Goal: Navigation & Orientation: Find specific page/section

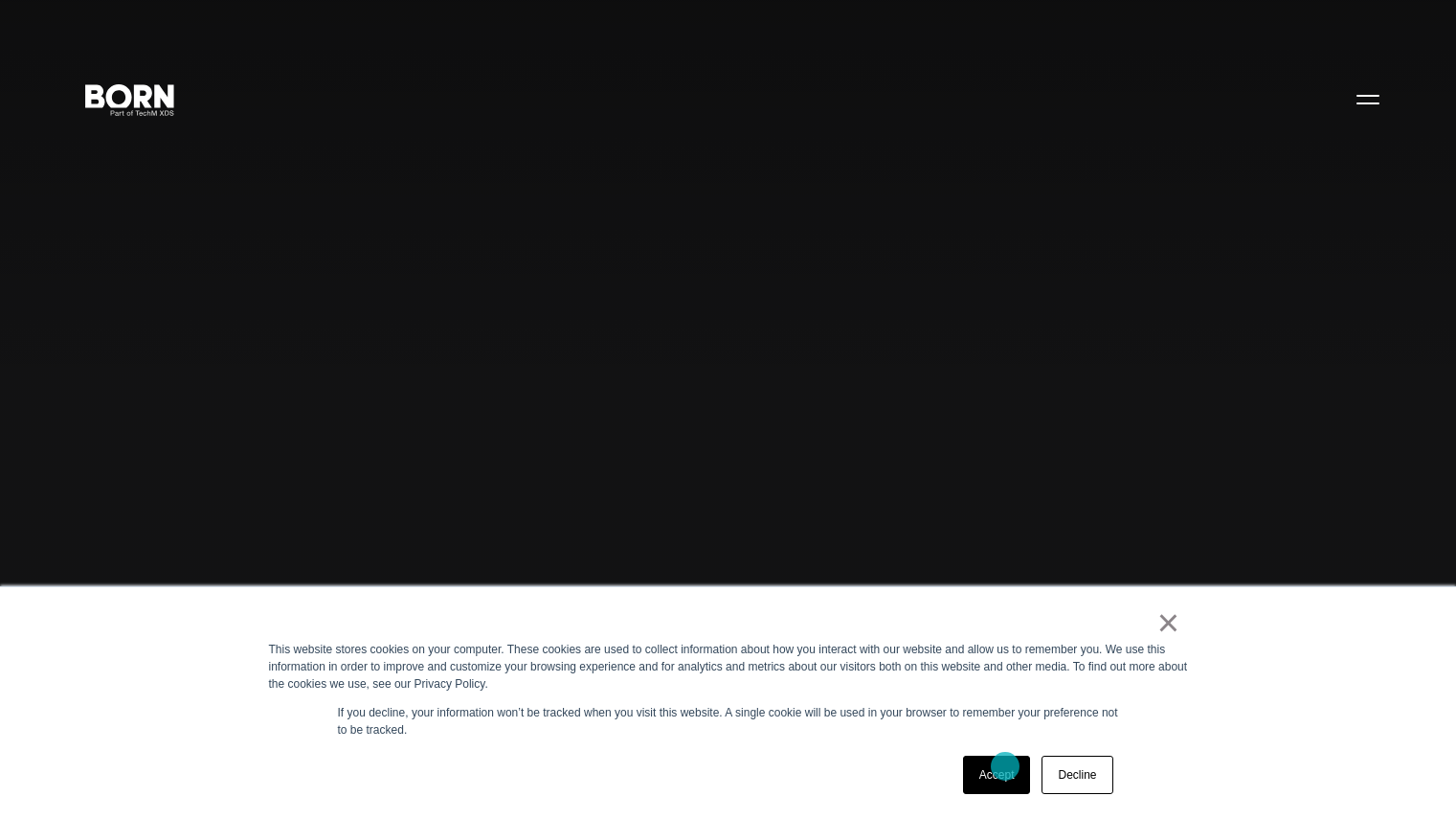
click at [1005, 766] on link "Accept" at bounding box center [997, 775] width 68 height 38
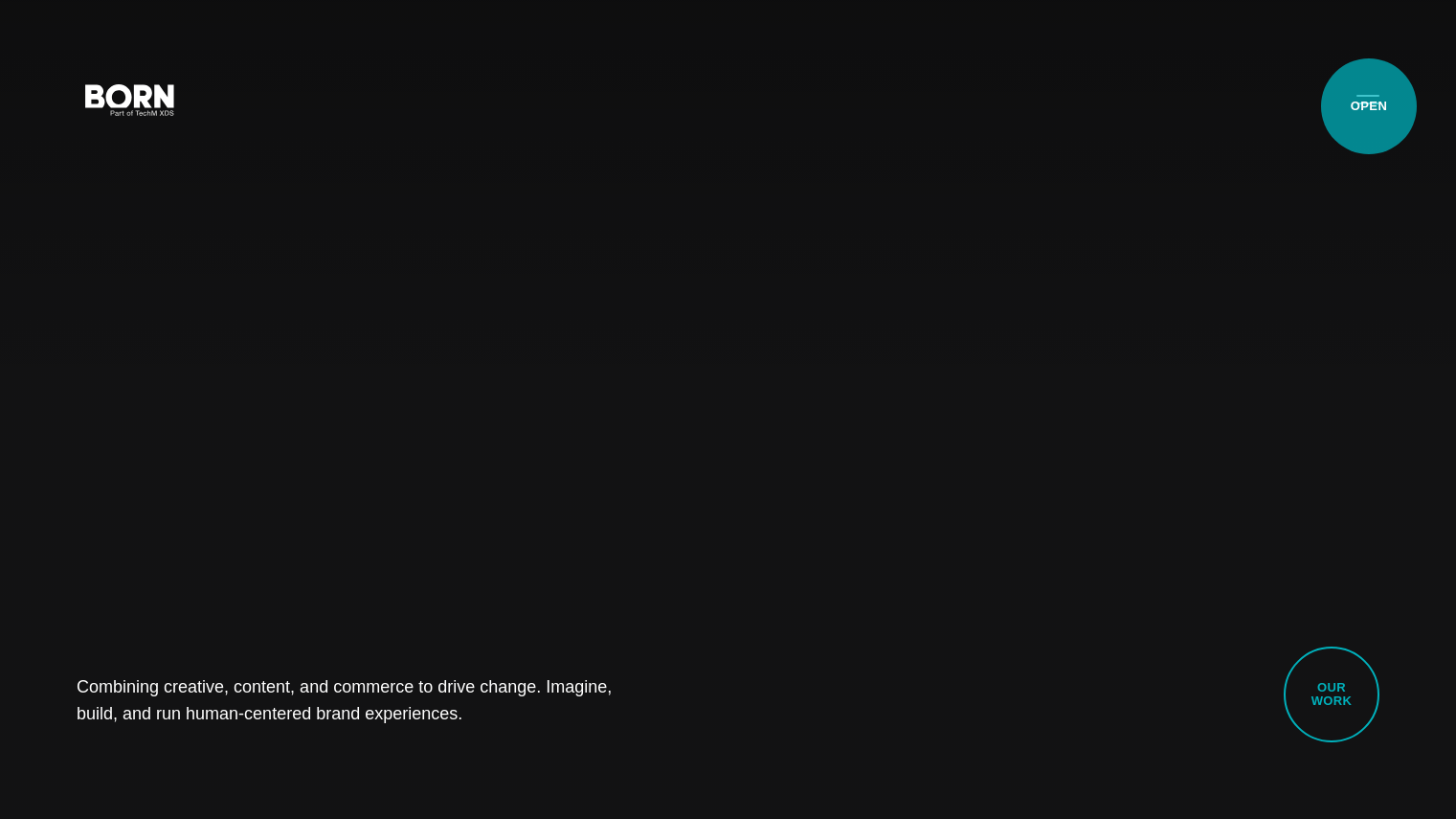
click at [1369, 107] on button "Primary Menu" at bounding box center [1369, 99] width 46 height 40
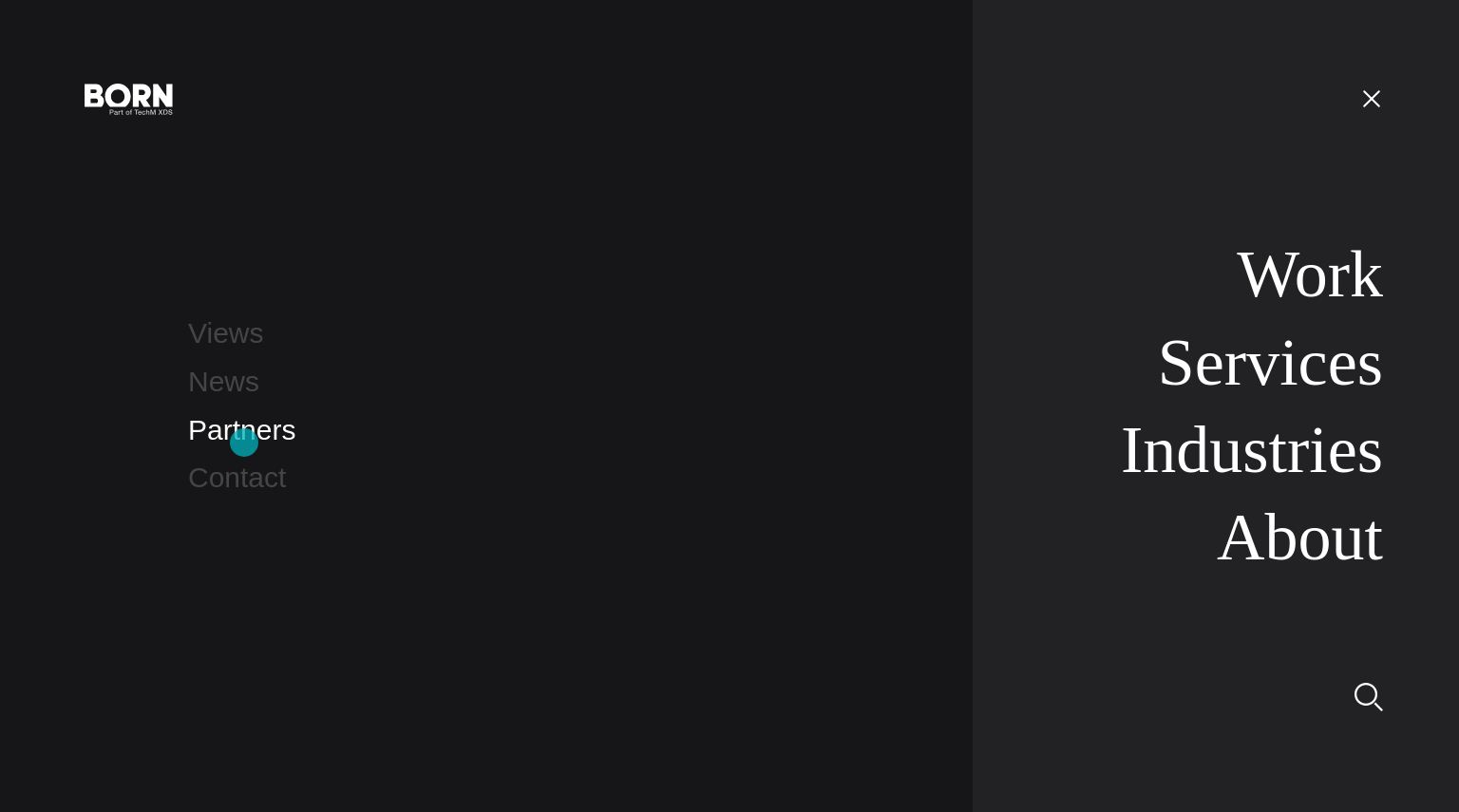
click at [244, 442] on link "Partners" at bounding box center [241, 429] width 108 height 31
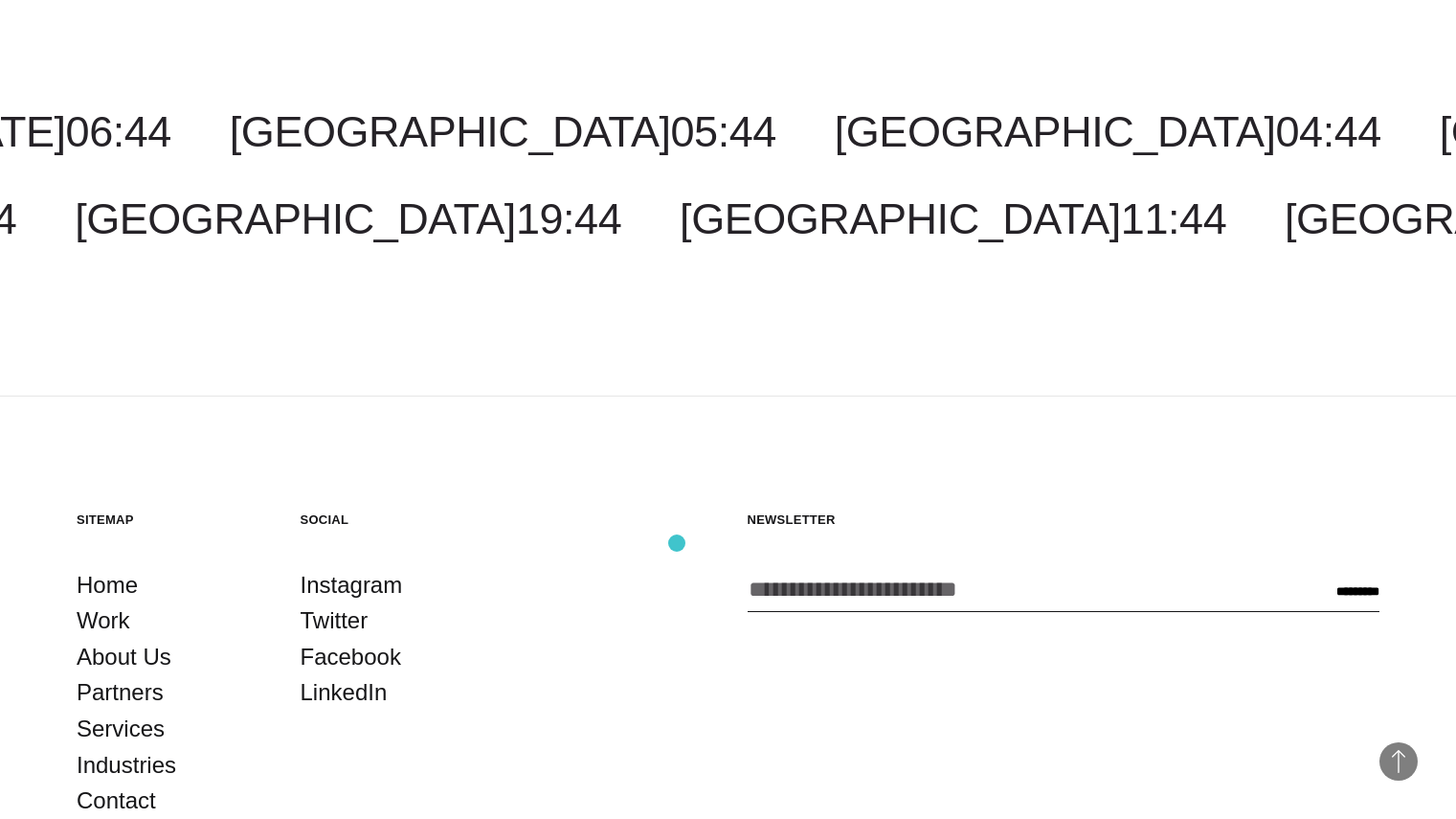
scroll to position [3701, 0]
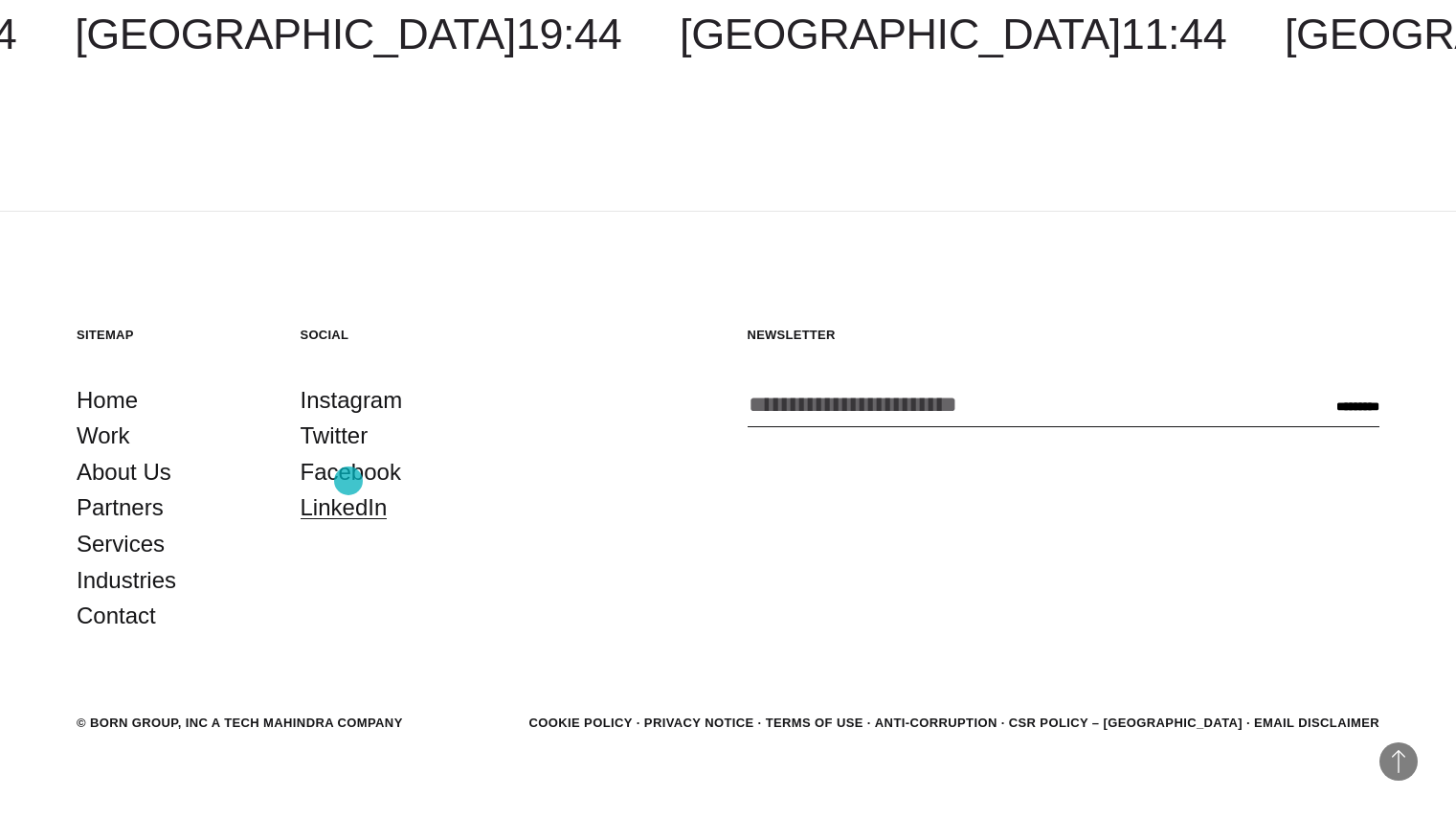
click at [349, 489] on link "LinkedIn" at bounding box center [344, 508] width 87 height 37
